Goal: Transaction & Acquisition: Purchase product/service

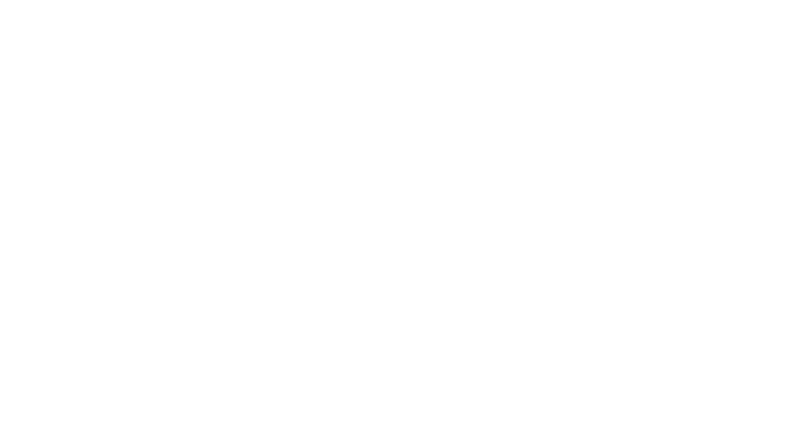
click at [269, 33] on div at bounding box center [405, 222] width 810 height 444
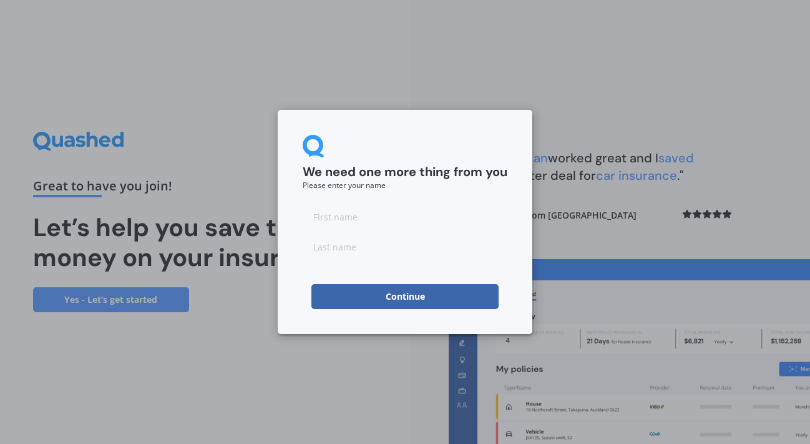
click at [346, 226] on input at bounding box center [405, 216] width 205 height 25
click at [318, 216] on input "madelan" at bounding box center [405, 216] width 205 height 25
type input "Madelan"
click at [332, 256] on input at bounding box center [405, 246] width 205 height 25
type input "Ogier"
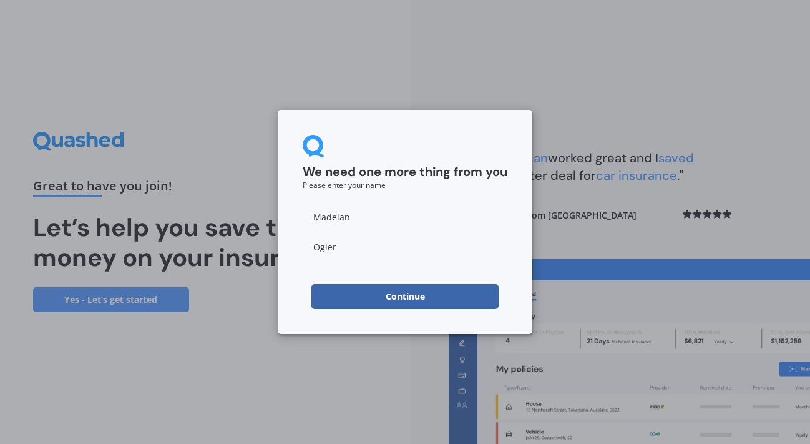
click at [330, 293] on button "Continue" at bounding box center [405, 296] width 187 height 25
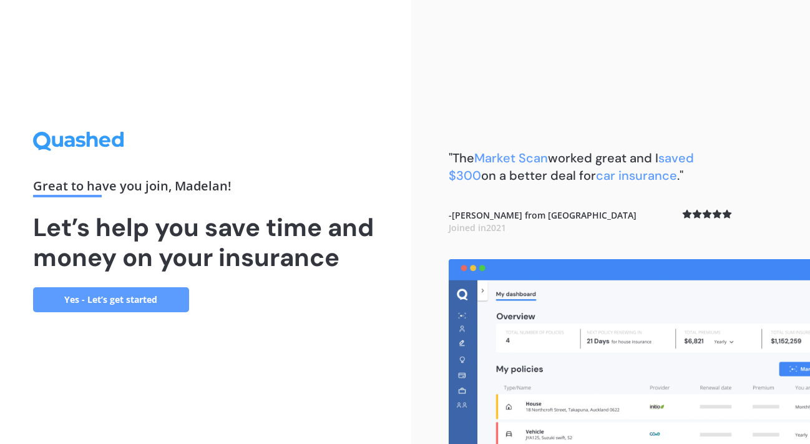
click at [162, 298] on link "Yes - Let’s get started" at bounding box center [111, 299] width 156 height 25
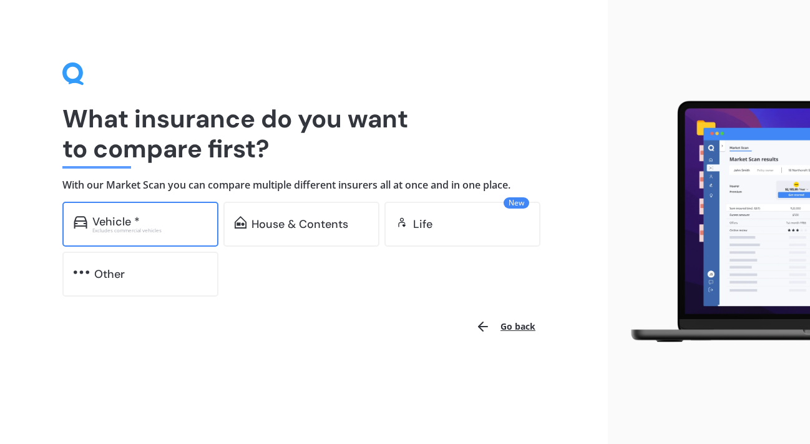
click at [135, 225] on div "Vehicle *" at bounding box center [115, 221] width 47 height 12
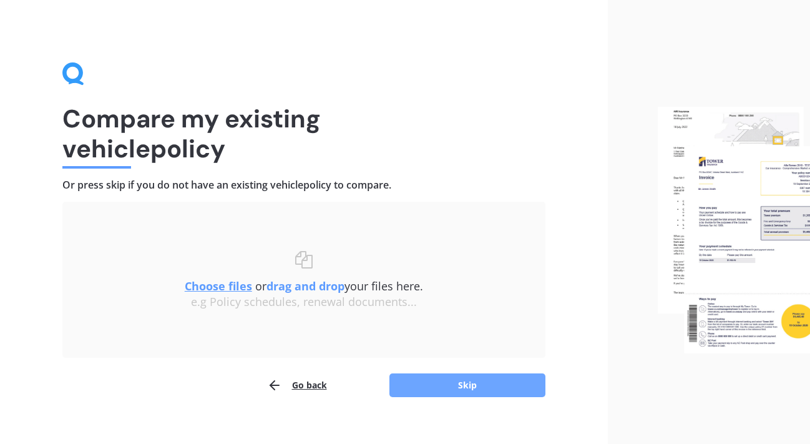
click at [441, 381] on button "Skip" at bounding box center [468, 385] width 156 height 24
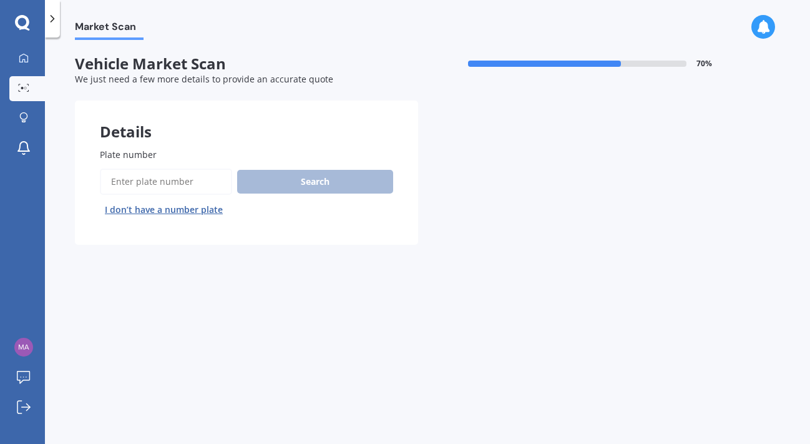
click at [184, 177] on input "Plate number" at bounding box center [166, 182] width 132 height 26
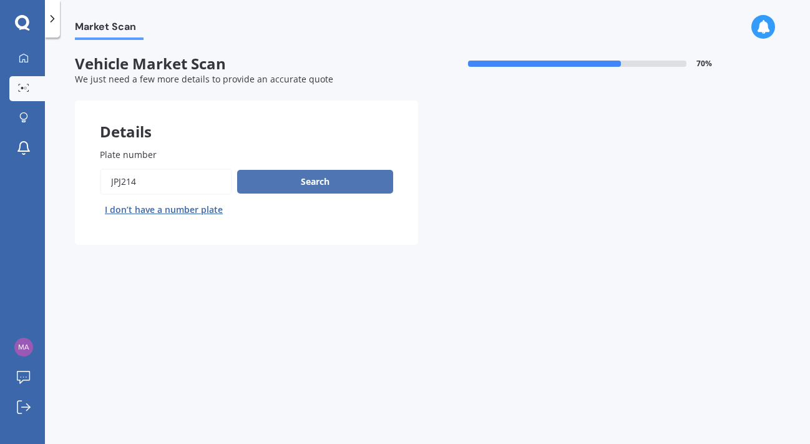
type input "JPJ214"
click at [338, 172] on button "Search" at bounding box center [315, 182] width 156 height 24
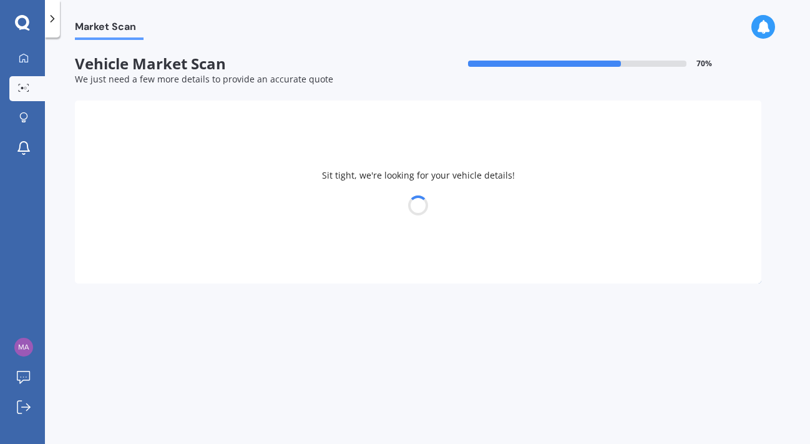
select select "MAZDA"
select select "MPV"
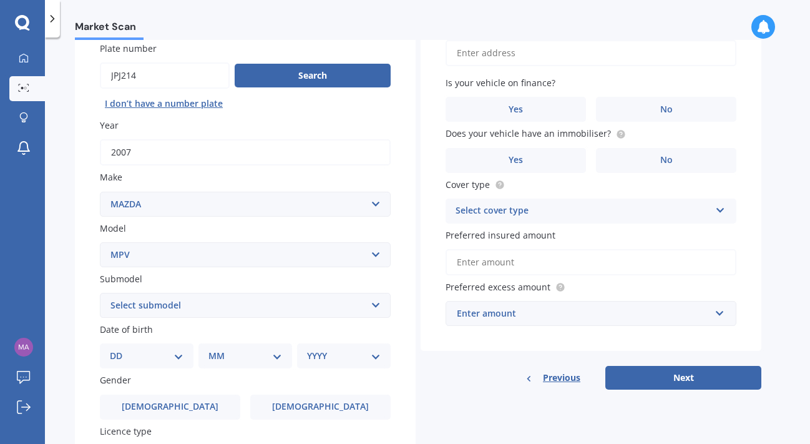
scroll to position [127, 0]
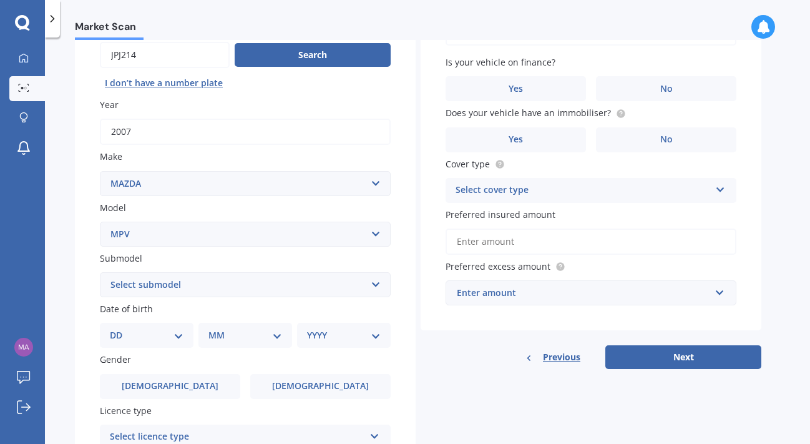
click at [230, 288] on select "Select submodel Petrol Petrol turbo" at bounding box center [245, 284] width 291 height 25
select select "PETROL"
click at [100, 273] on select "Select submodel Petrol Petrol turbo" at bounding box center [245, 284] width 291 height 25
click at [170, 335] on select "DD 01 02 03 04 05 06 07 08 09 10 11 12 13 14 15 16 17 18 19 20 21 22 23 24 25 2…" at bounding box center [147, 335] width 74 height 14
select select "18"
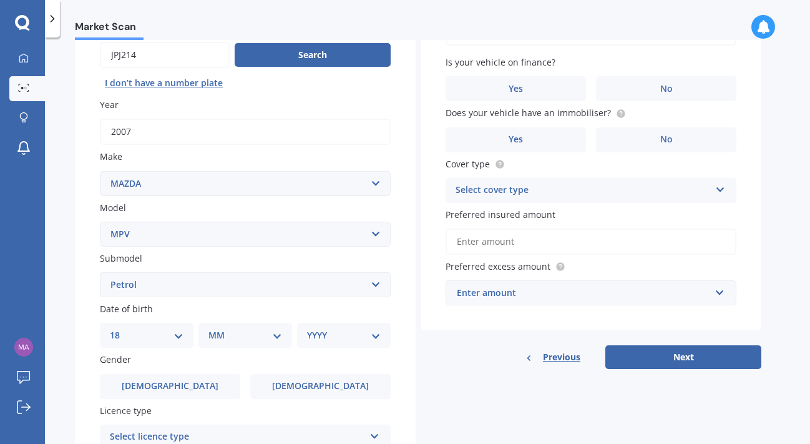
click at [120, 330] on select "DD 01 02 03 04 05 06 07 08 09 10 11 12 13 14 15 16 17 18 19 20 21 22 23 24 25 2…" at bounding box center [147, 335] width 74 height 14
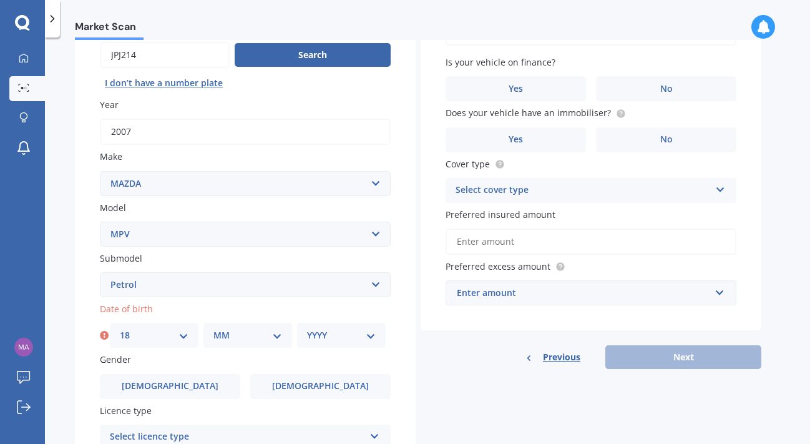
click at [245, 334] on select "MM 01 02 03 04 05 06 07 08 09 10 11 12" at bounding box center [248, 335] width 69 height 14
select select "09"
click at [214, 330] on select "MM 01 02 03 04 05 06 07 08 09 10 11 12" at bounding box center [248, 335] width 69 height 14
click at [315, 348] on div "YYYY 2025 2024 2023 2022 2021 2020 2019 2018 2017 2016 2015 2014 2013 2012 2011…" at bounding box center [341, 335] width 89 height 25
click at [315, 346] on div "YYYY 2025 2024 2023 2022 2021 2020 2019 2018 2017 2016 2015 2014 2013 2012 2011…" at bounding box center [341, 335] width 89 height 25
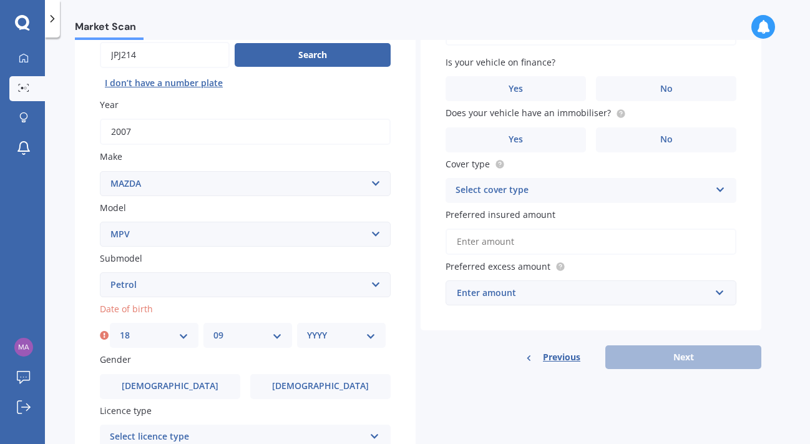
click at [360, 340] on select "YYYY 2025 2024 2023 2022 2021 2020 2019 2018 2017 2016 2015 2014 2013 2012 2011…" at bounding box center [341, 335] width 69 height 14
select select "2000"
click at [307, 330] on select "YYYY 2025 2024 2023 2022 2021 2020 2019 2018 2017 2016 2015 2014 2013 2012 2011…" at bounding box center [341, 335] width 69 height 14
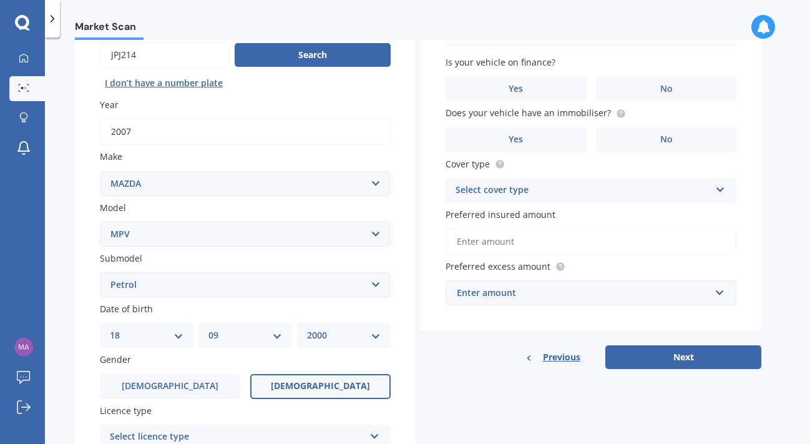
click at [287, 389] on label "Female" at bounding box center [320, 386] width 140 height 25
click at [0, 0] on input "Female" at bounding box center [0, 0] width 0 height 0
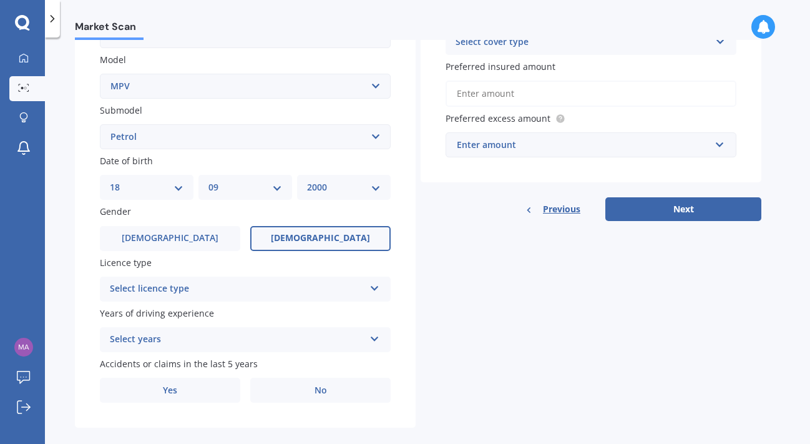
scroll to position [274, 0]
click at [203, 285] on div "Select licence type" at bounding box center [237, 289] width 255 height 15
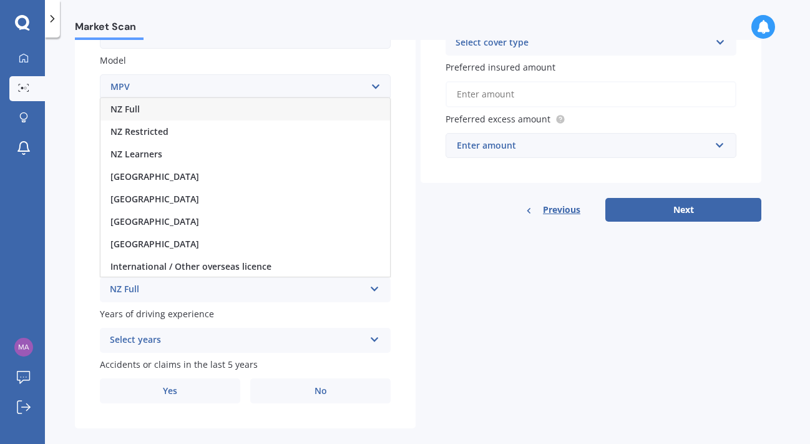
click at [155, 117] on div "NZ Full" at bounding box center [246, 109] width 290 height 22
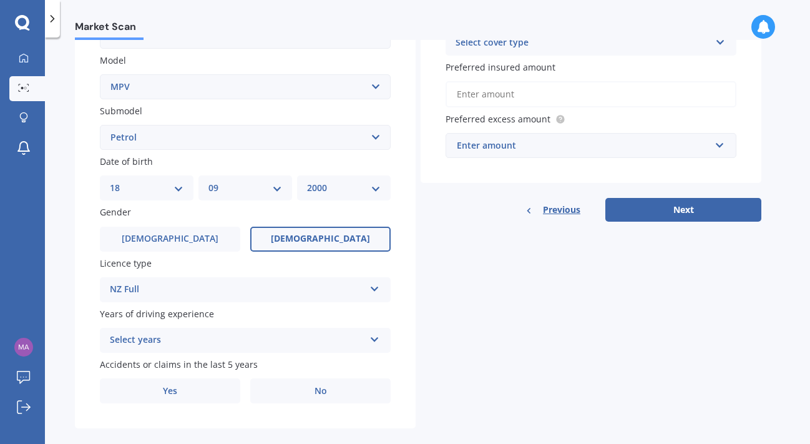
click at [157, 344] on div "Select years" at bounding box center [237, 340] width 255 height 15
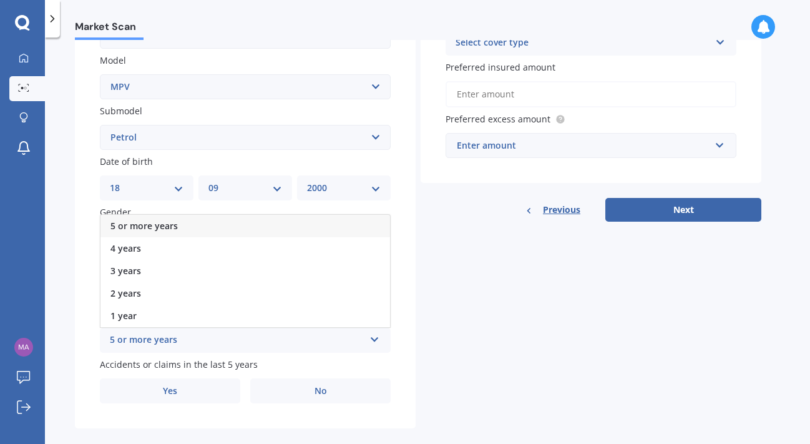
click at [166, 232] on span "5 or more years" at bounding box center [144, 226] width 67 height 12
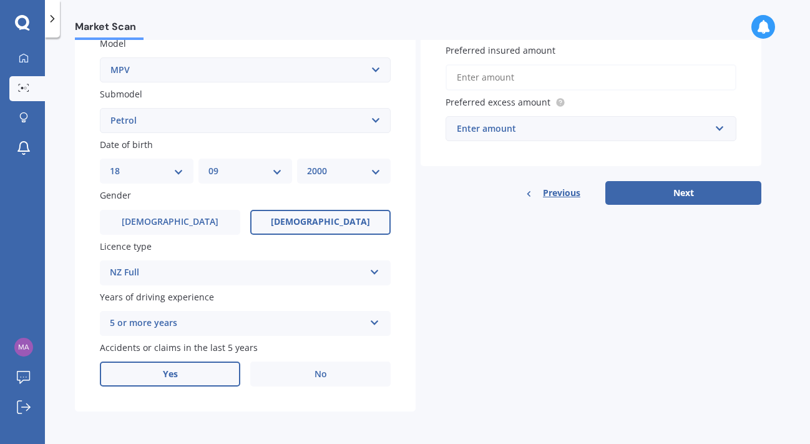
scroll to position [294, 0]
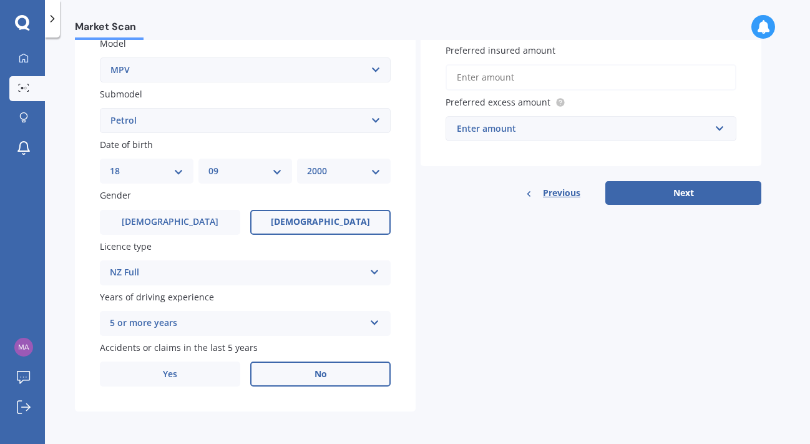
click at [285, 373] on label "No" at bounding box center [320, 373] width 140 height 25
click at [0, 0] on input "No" at bounding box center [0, 0] width 0 height 0
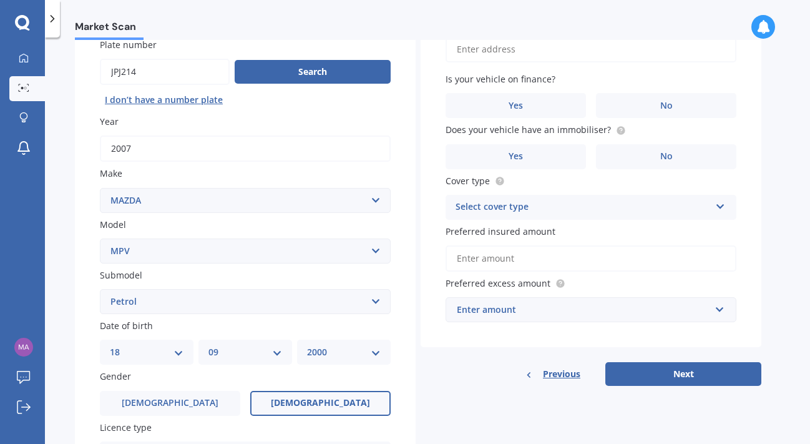
scroll to position [0, 0]
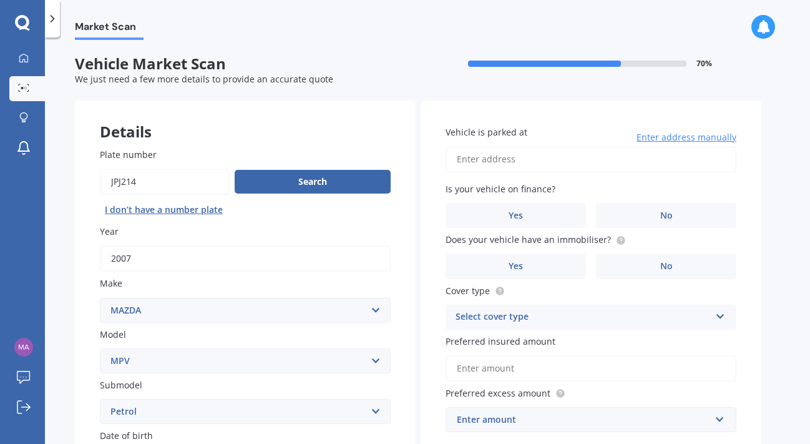
click at [484, 152] on input "Vehicle is parked at" at bounding box center [591, 159] width 291 height 26
type input "76 Vogel Street, Richmond, Christchurch 8013"
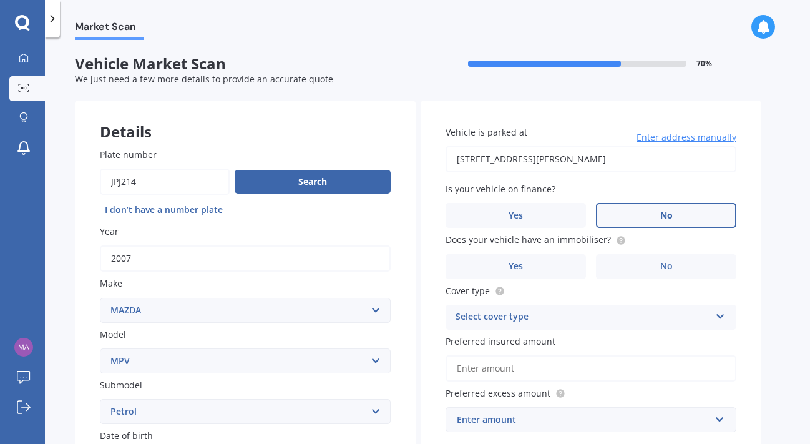
click at [641, 213] on label "No" at bounding box center [666, 215] width 140 height 25
click at [0, 0] on input "No" at bounding box center [0, 0] width 0 height 0
click at [613, 270] on label "No" at bounding box center [666, 266] width 140 height 25
click at [0, 0] on input "No" at bounding box center [0, 0] width 0 height 0
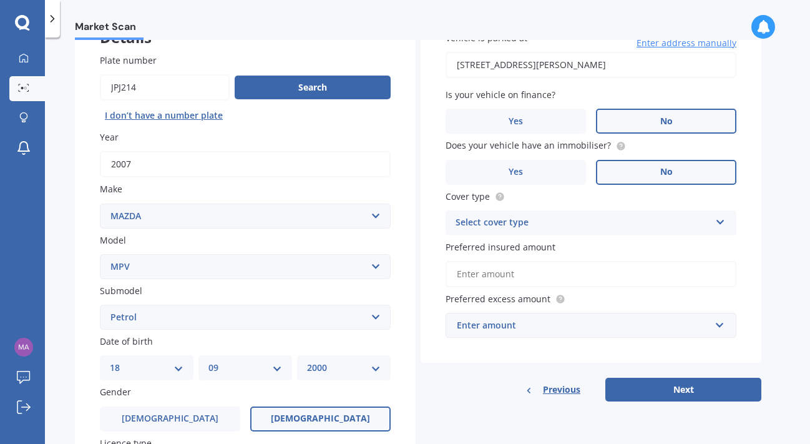
scroll to position [99, 0]
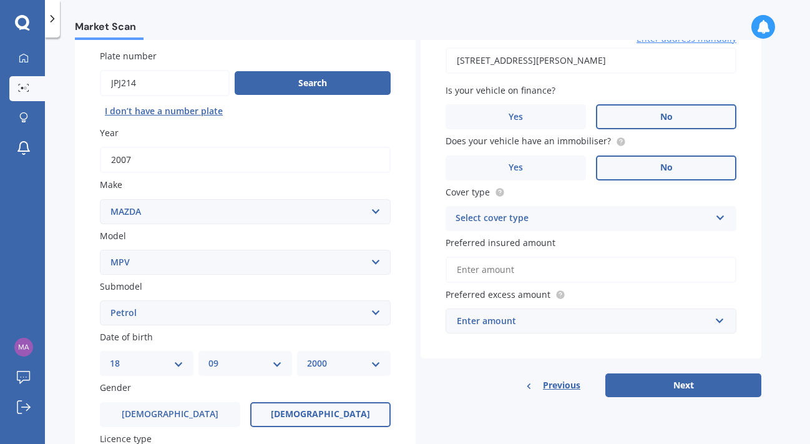
click at [547, 226] on div "Select cover type" at bounding box center [583, 218] width 255 height 15
click at [538, 248] on div "Comprehensive" at bounding box center [591, 243] width 290 height 22
click at [521, 269] on input "Preferred insured amount" at bounding box center [591, 270] width 291 height 26
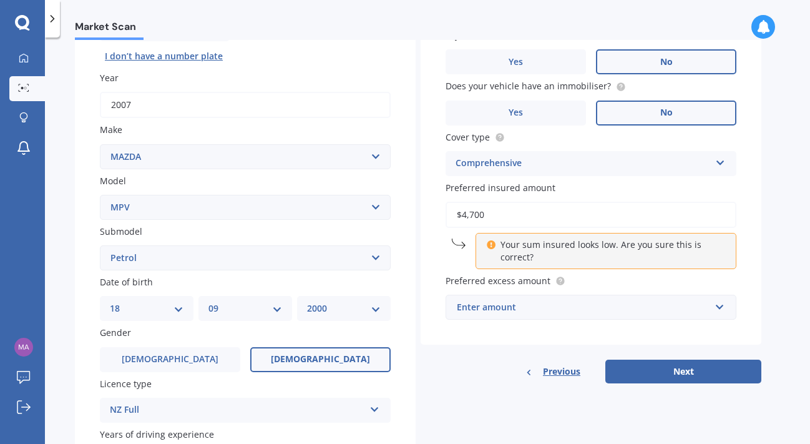
scroll to position [154, 0]
type input "$4,700"
click at [527, 310] on div "Enter amount" at bounding box center [583, 307] width 253 height 14
click at [499, 342] on div "Vehicle is parked at 76 Vogel Street, Richmond, Christchurch 8013 Enter address…" at bounding box center [591, 145] width 341 height 398
click at [501, 313] on div "$100" at bounding box center [583, 307] width 253 height 14
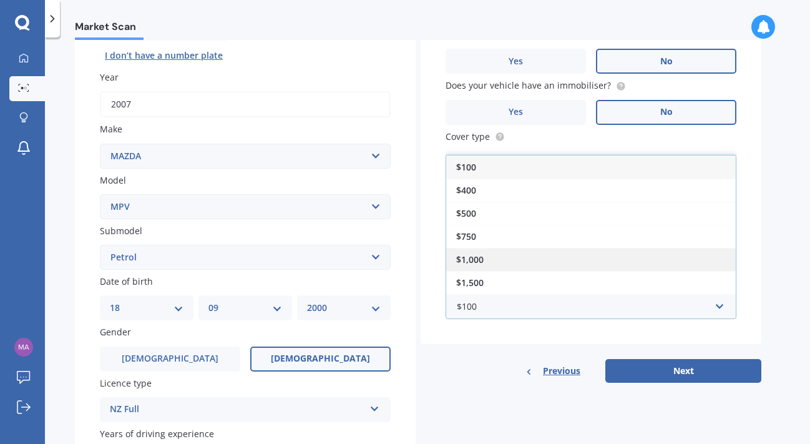
click at [495, 262] on div "$1,000" at bounding box center [591, 259] width 290 height 23
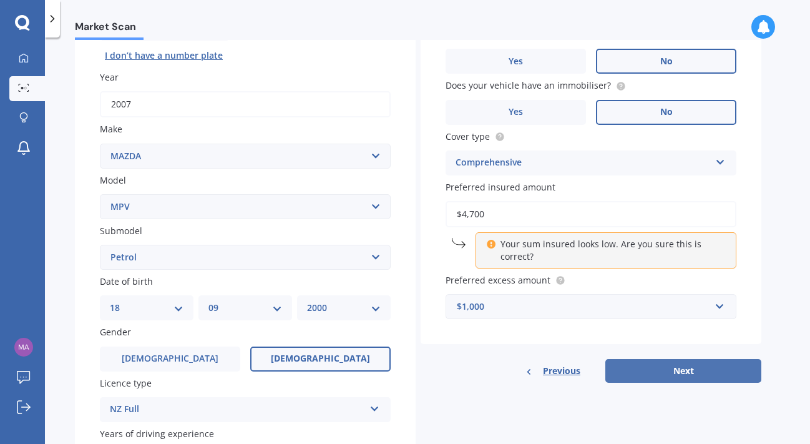
click at [669, 373] on button "Next" at bounding box center [684, 371] width 156 height 24
select select "18"
select select "09"
select select "2000"
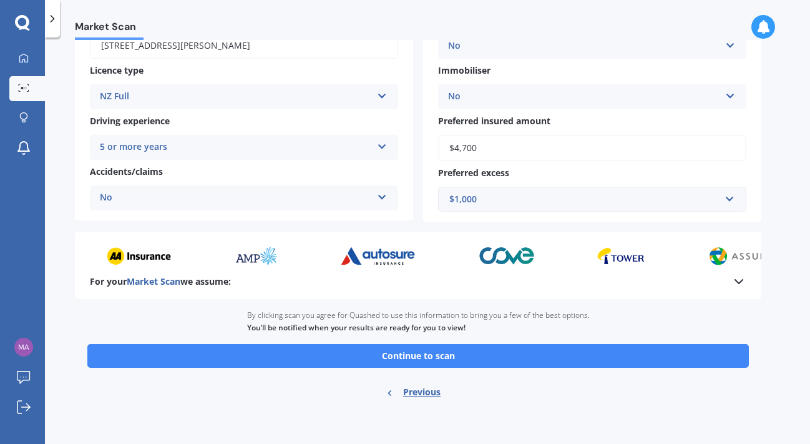
scroll to position [202, 0]
click at [495, 187] on input "text" at bounding box center [588, 199] width 297 height 24
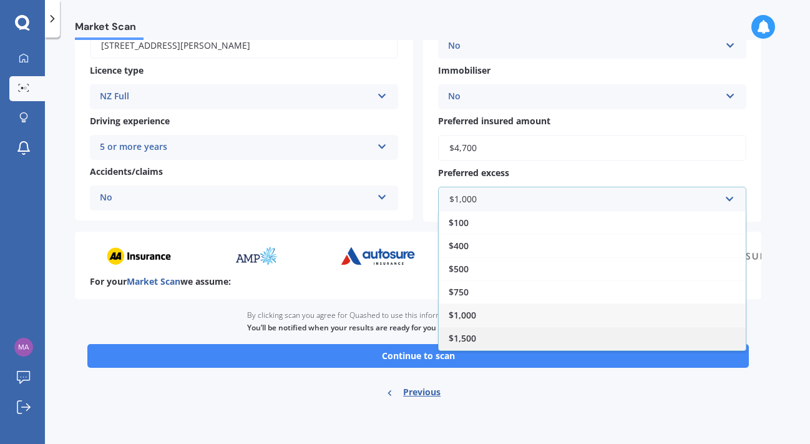
click at [501, 341] on div "$1,500" at bounding box center [592, 338] width 307 height 23
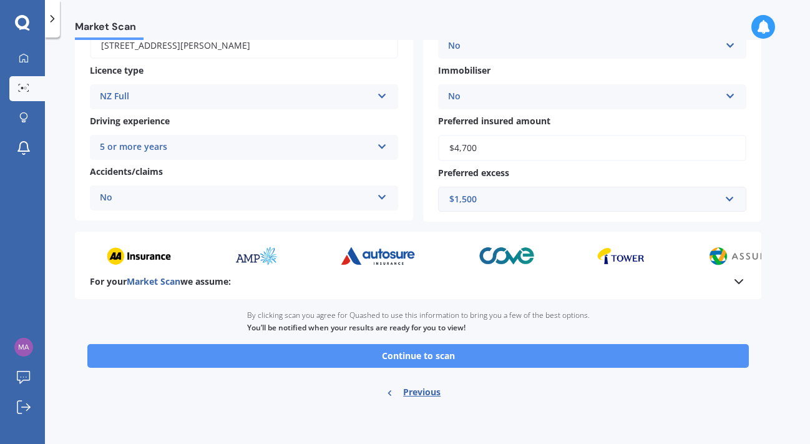
click at [454, 353] on button "Continue to scan" at bounding box center [418, 356] width 662 height 24
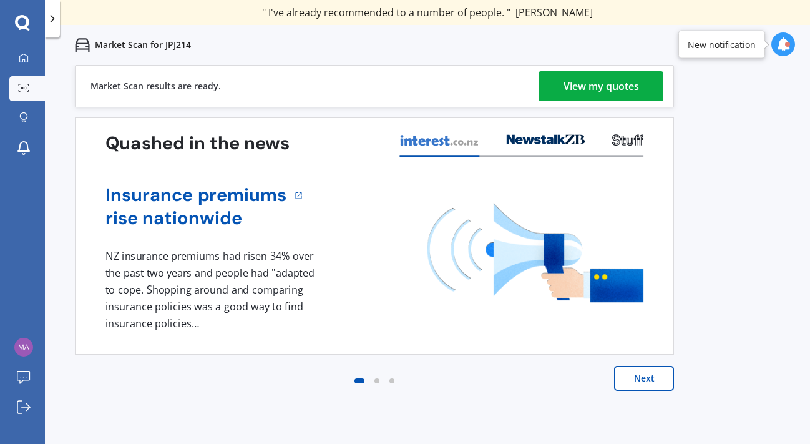
click at [635, 83] on div "View my quotes" at bounding box center [602, 86] width 76 height 30
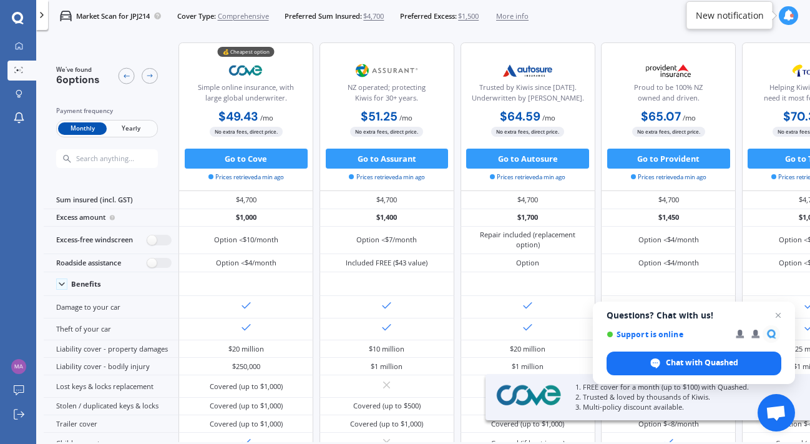
click at [149, 132] on span "Yearly" at bounding box center [131, 128] width 49 height 13
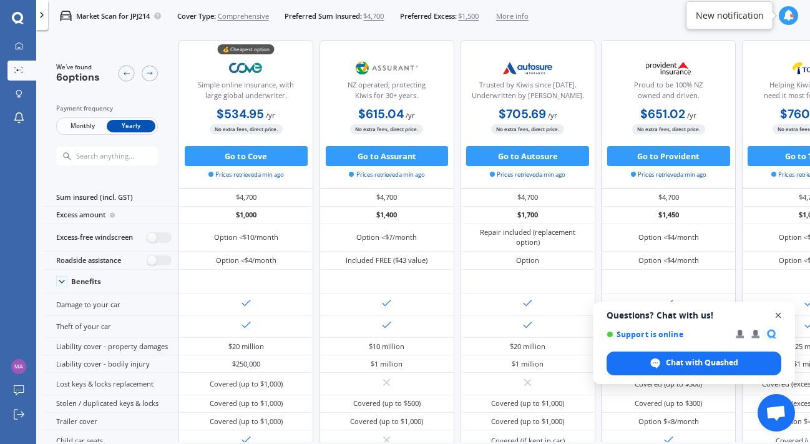
click at [779, 315] on span "Close chat" at bounding box center [779, 316] width 16 height 16
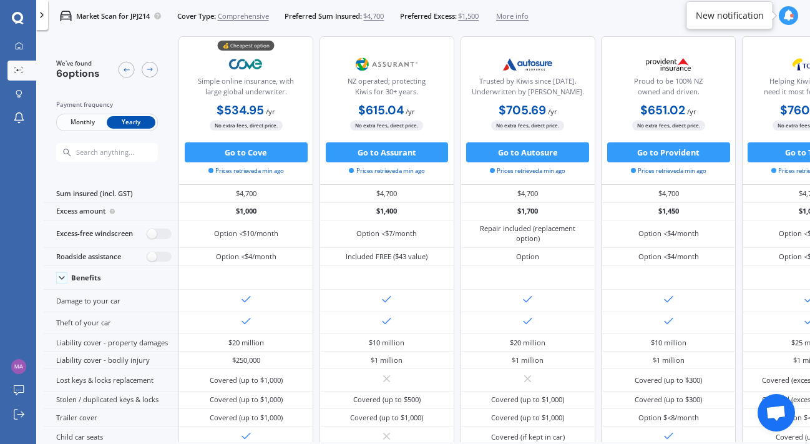
scroll to position [7, 265]
